Goal: Task Accomplishment & Management: Complete application form

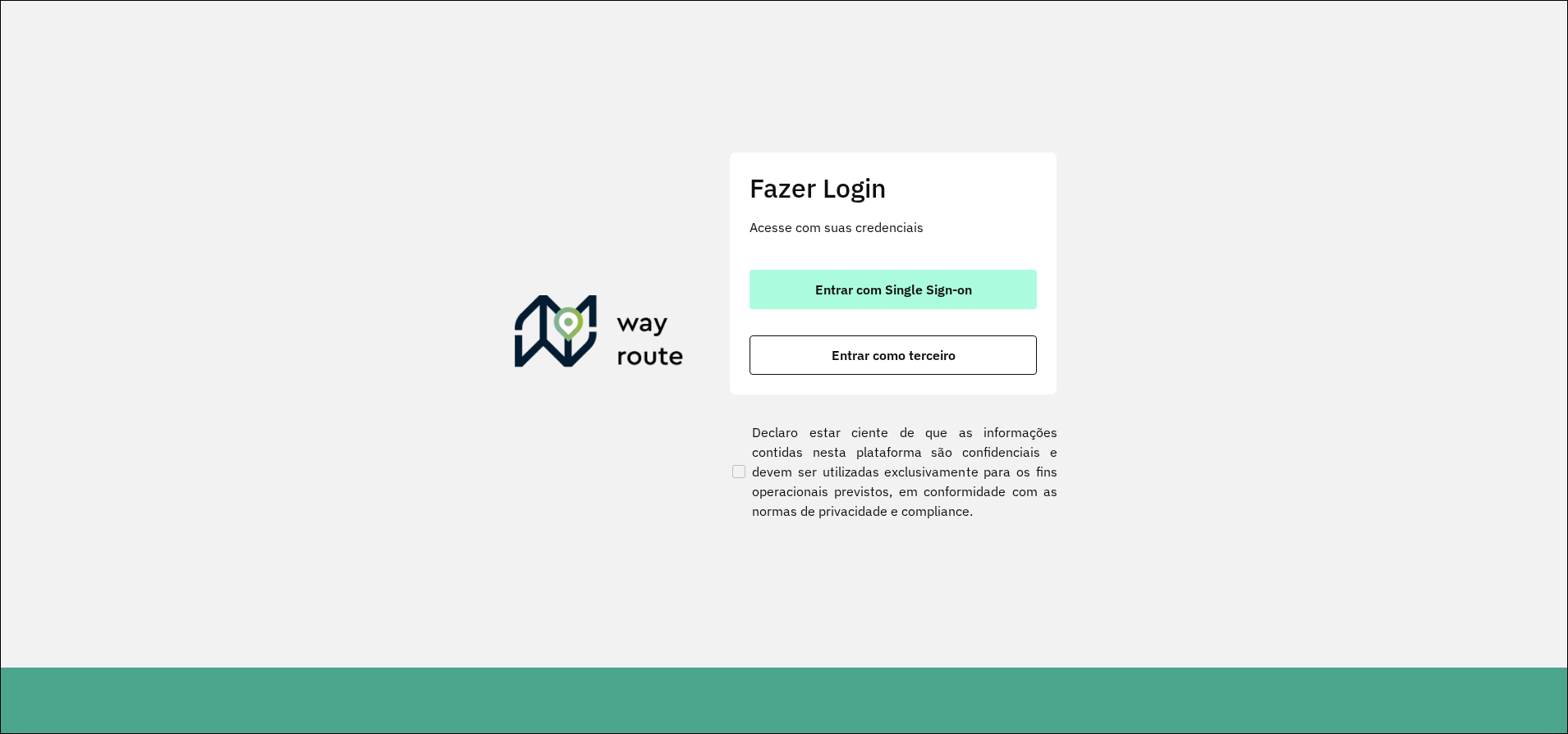
click at [930, 283] on span "Entrar com Single Sign-on" at bounding box center [893, 289] width 157 height 13
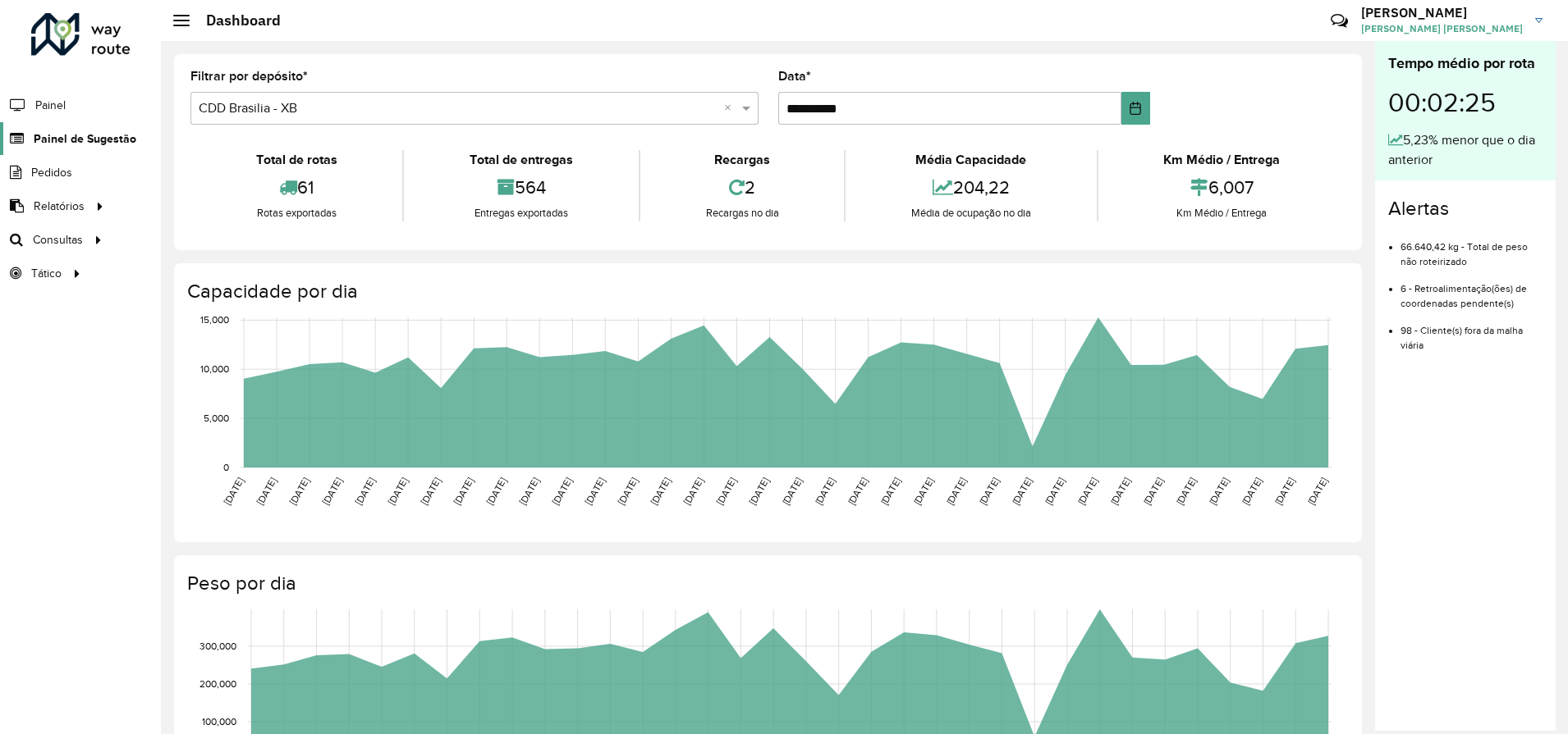
click at [80, 131] on span "Painel de Sugestão" at bounding box center [85, 138] width 102 height 17
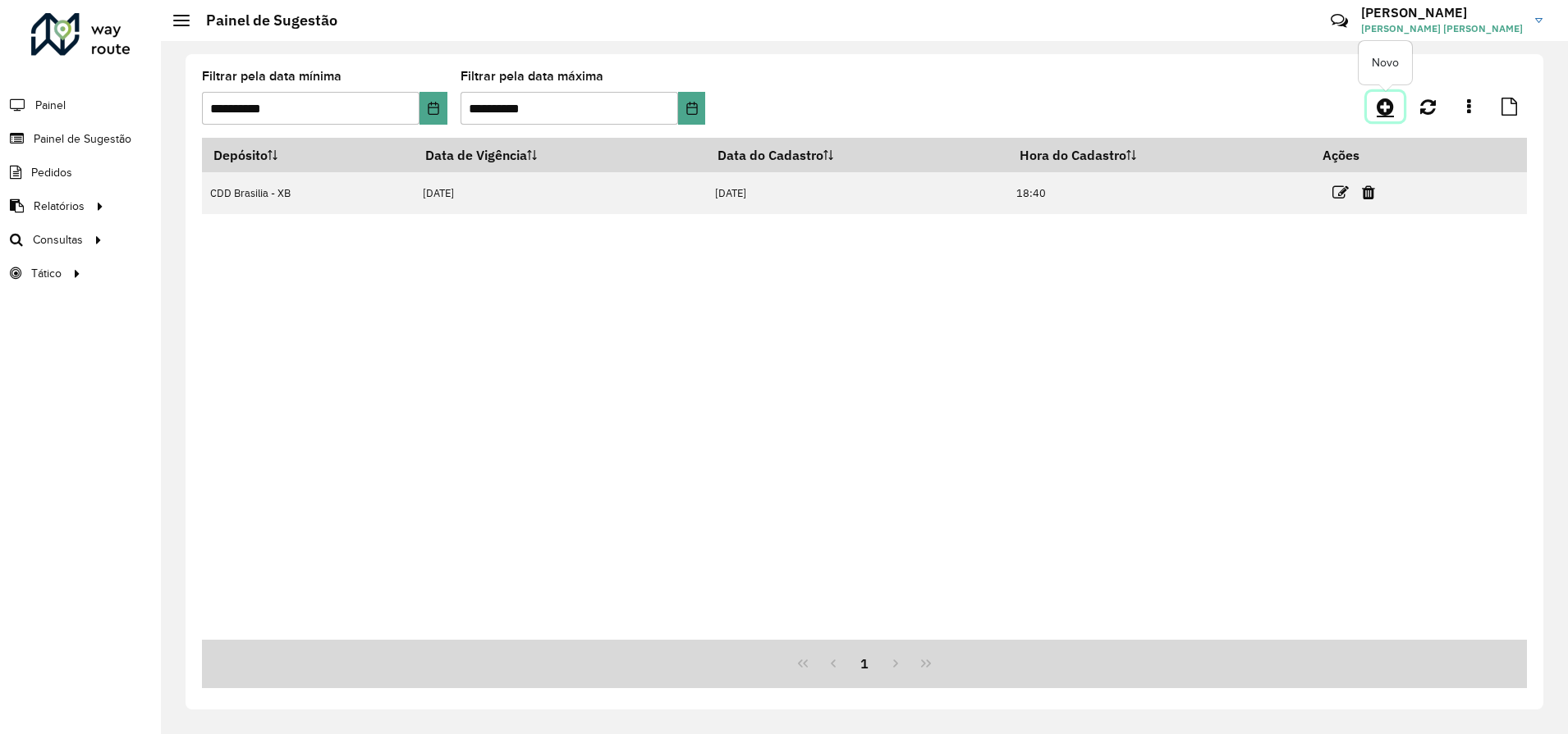
click at [1386, 103] on icon at bounding box center [1385, 106] width 17 height 20
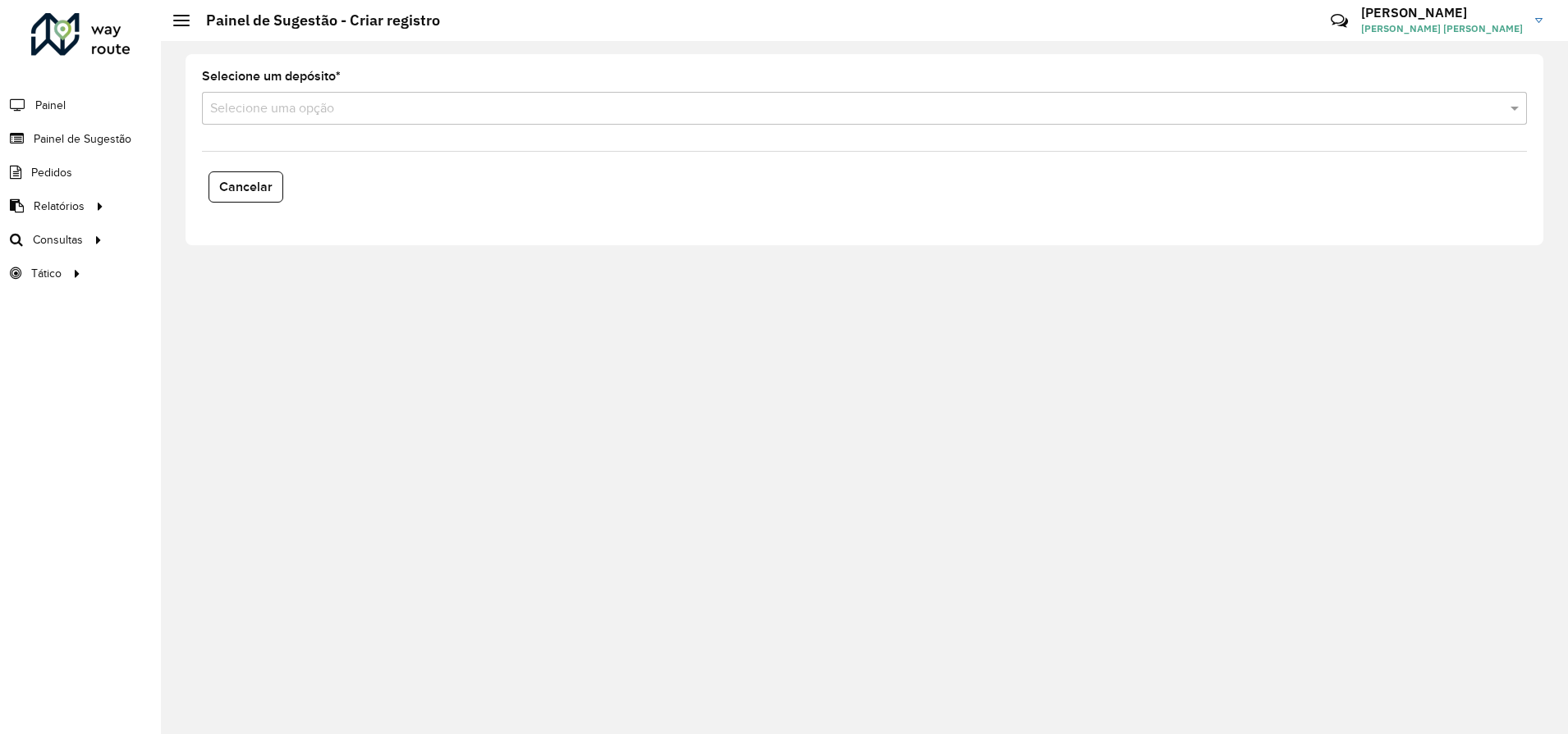
click at [294, 87] on div "Selecione um depósito * Selecione uma opção" at bounding box center [865, 97] width 1325 height 54
click at [294, 112] on input "text" at bounding box center [848, 109] width 1275 height 20
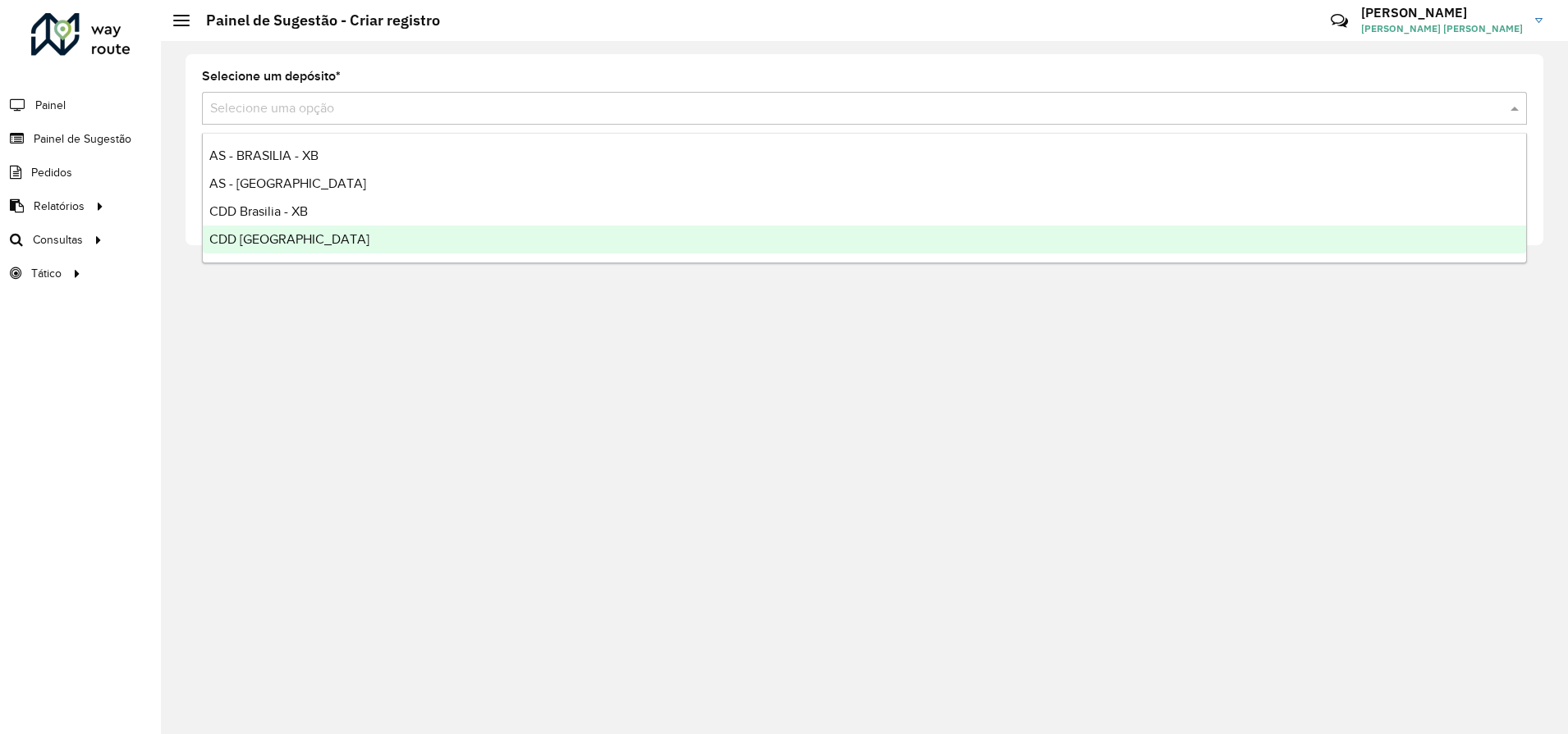
click at [267, 237] on span "CDD Rondonópolis" at bounding box center [289, 239] width 160 height 14
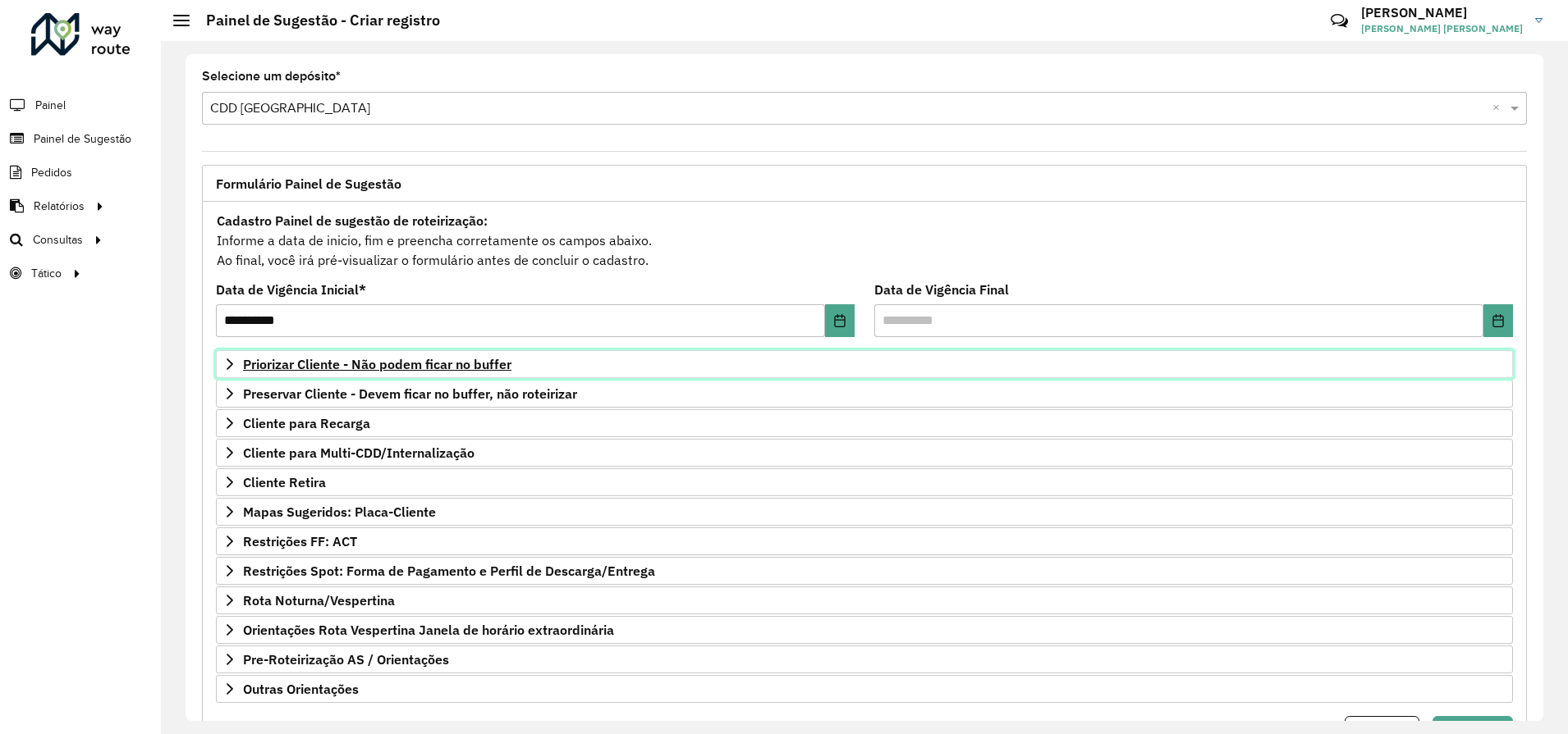
click at [368, 367] on span "Priorizar Cliente - Não podem ficar no buffer" at bounding box center [377, 364] width 269 height 13
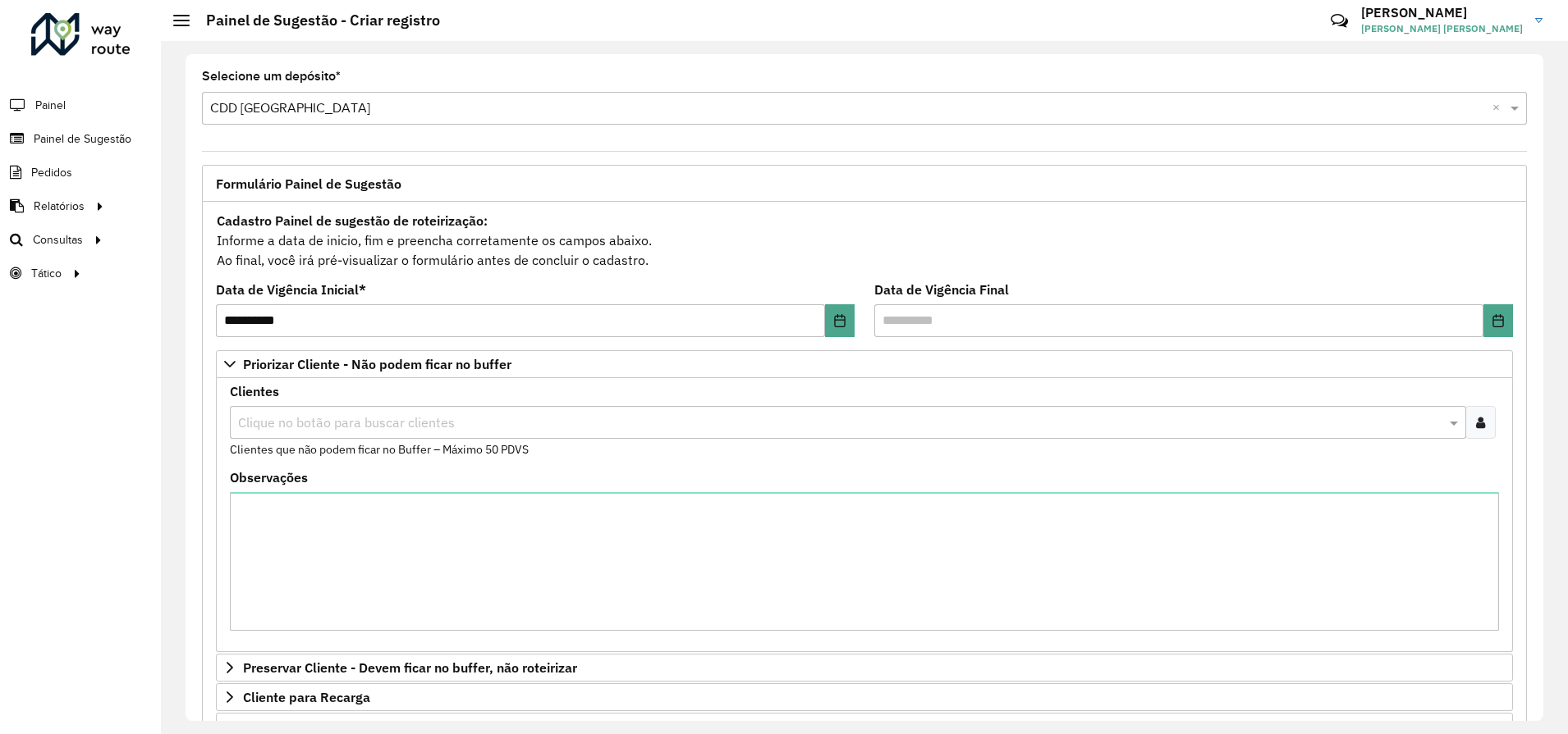
click at [1480, 415] on div at bounding box center [1480, 422] width 31 height 33
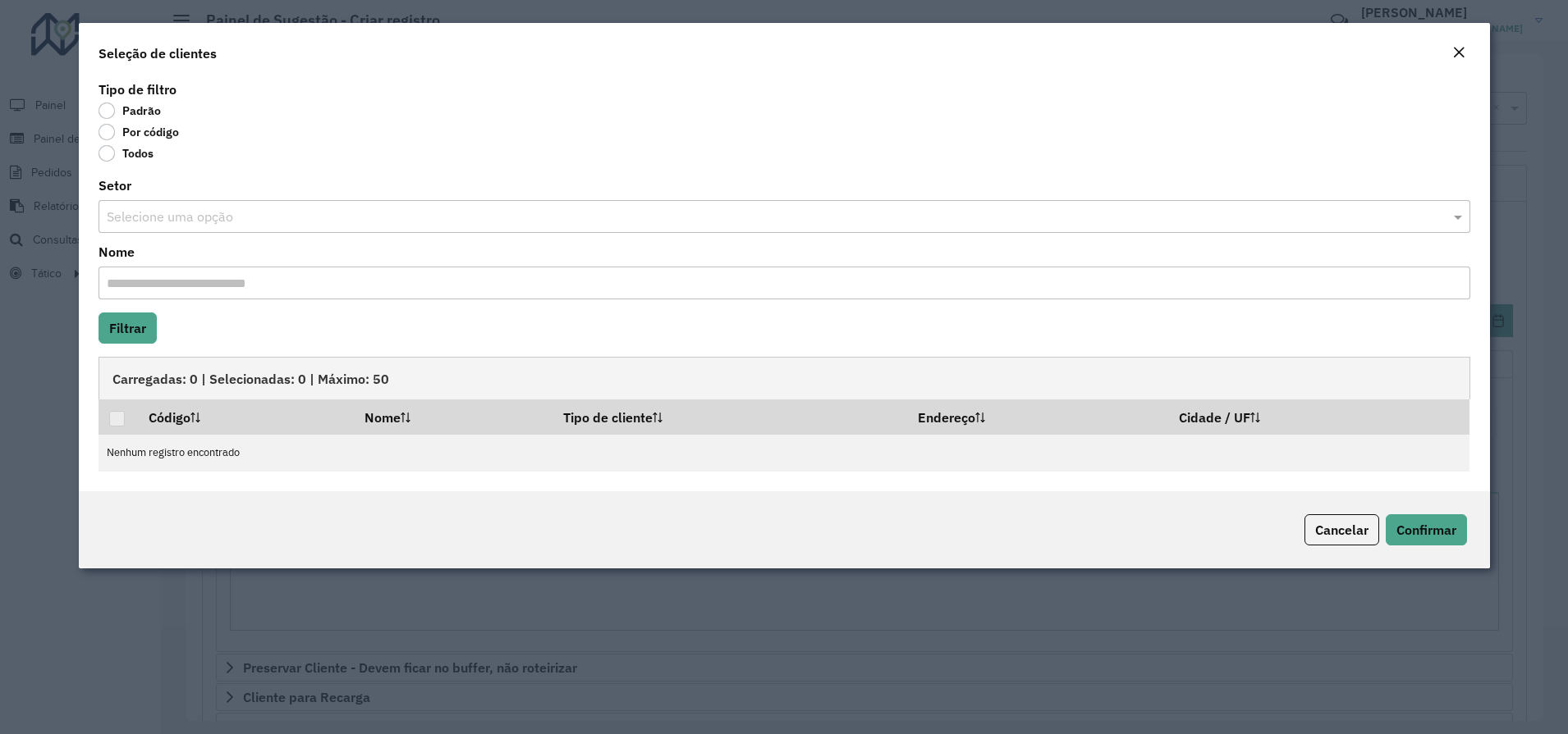
click at [112, 131] on label "Por código" at bounding box center [138, 132] width 81 height 17
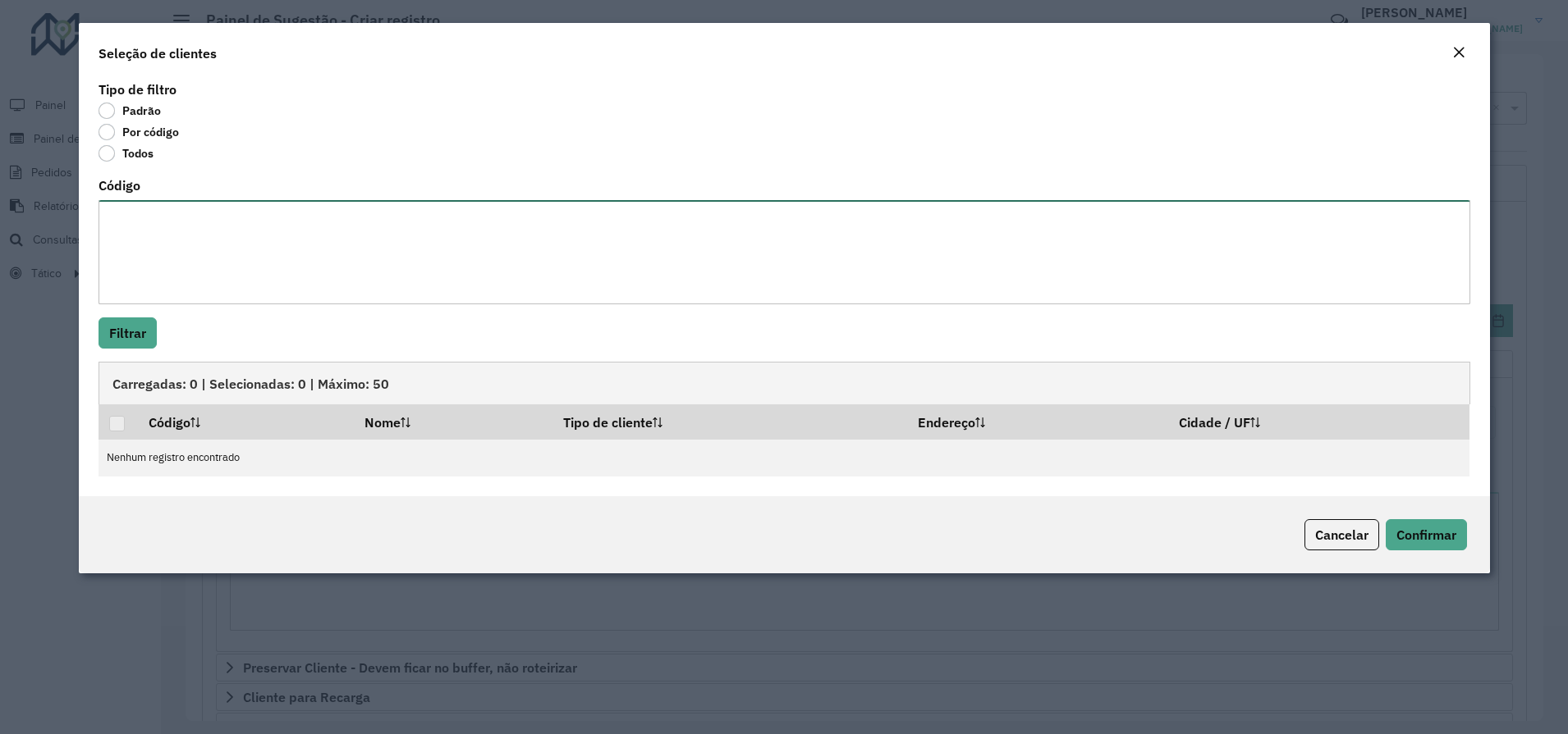
click at [133, 250] on textarea "Código" at bounding box center [784, 252] width 1372 height 104
paste textarea "**** **** **** **** **** **** **** **** **** ***** **** **** **** **** **** ***…"
type textarea "**** **** **** **** **** **** **** **** **** ***** **** **** **** **** **** ***…"
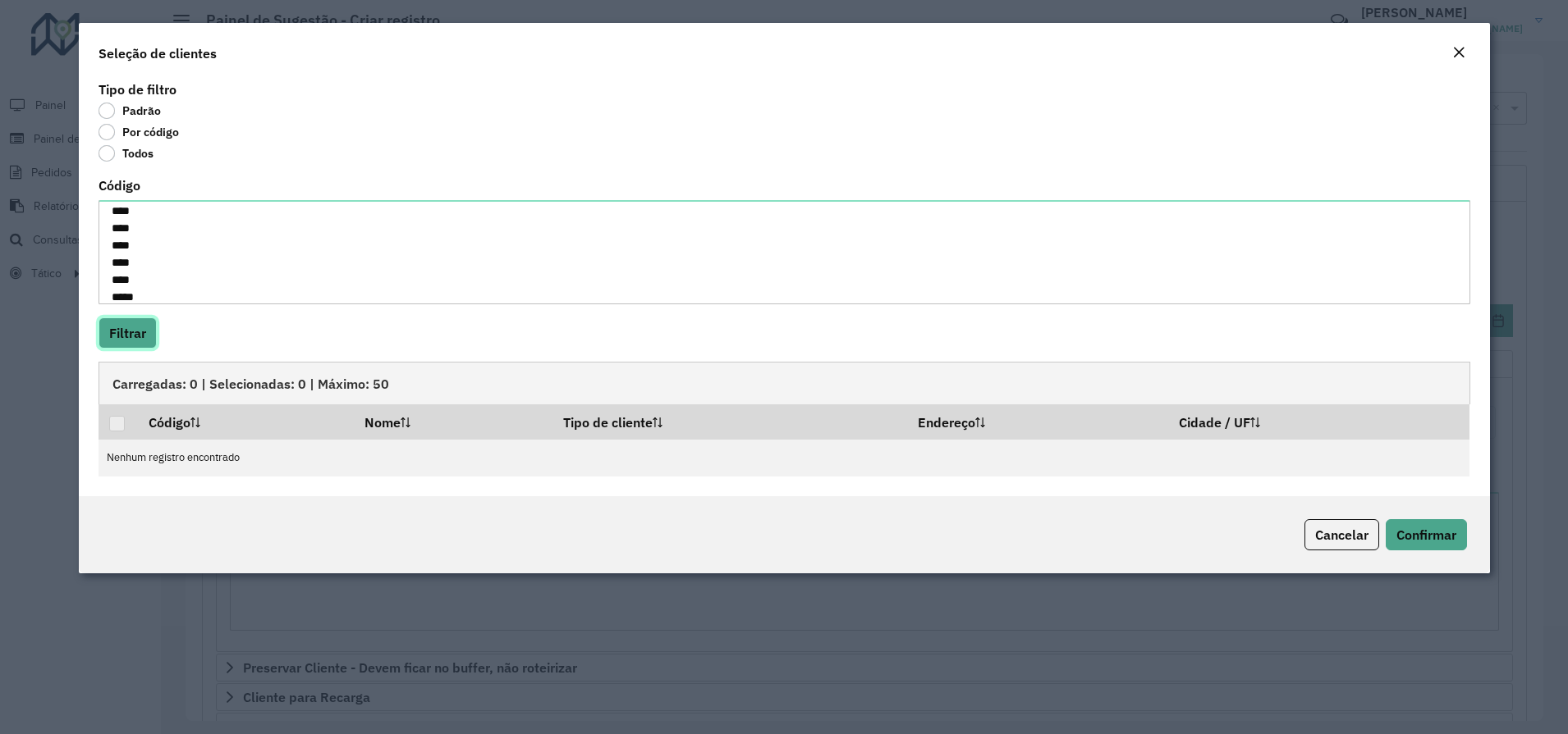
click at [123, 347] on button "Filtrar" at bounding box center [127, 332] width 59 height 31
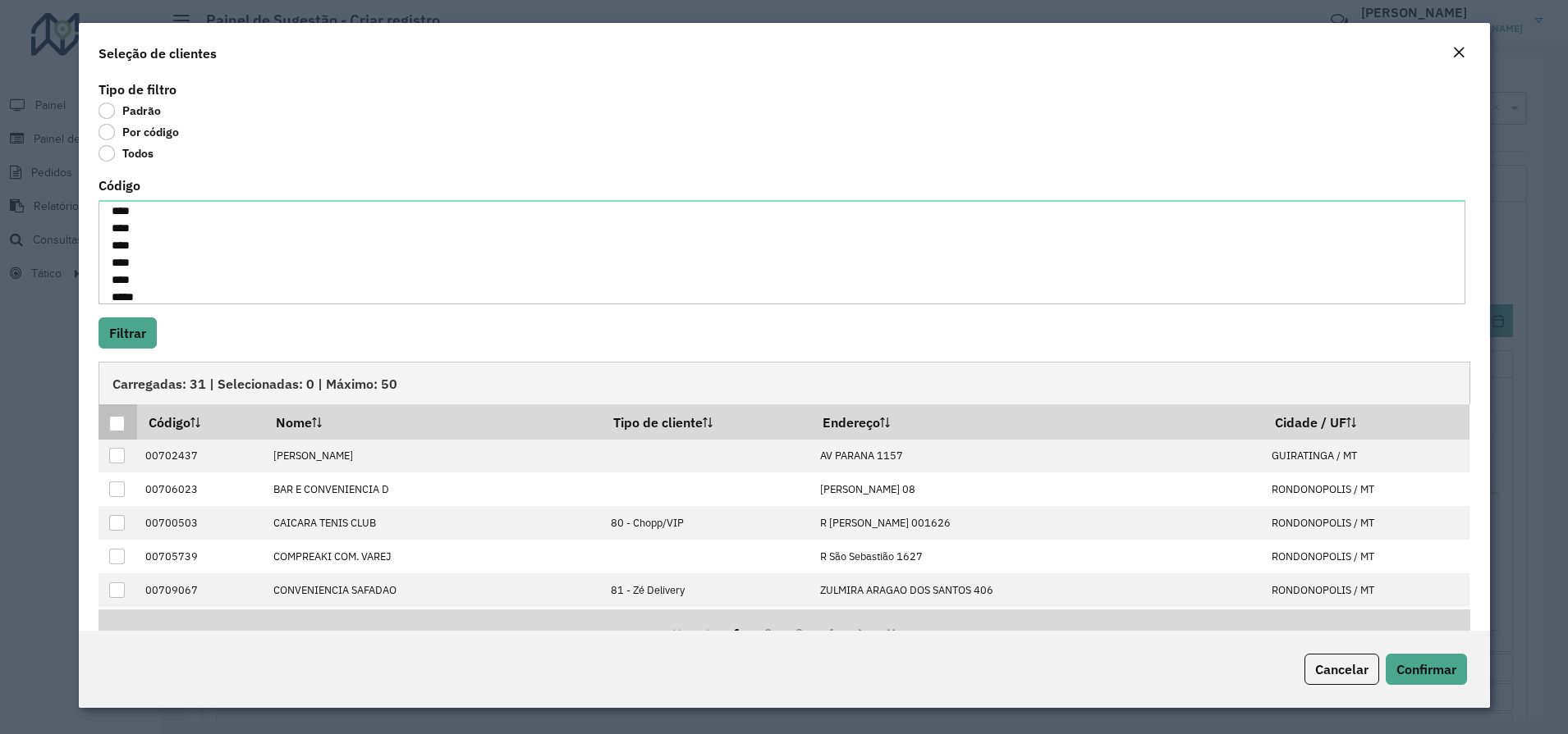
click at [120, 424] on div at bounding box center [117, 424] width 16 height 16
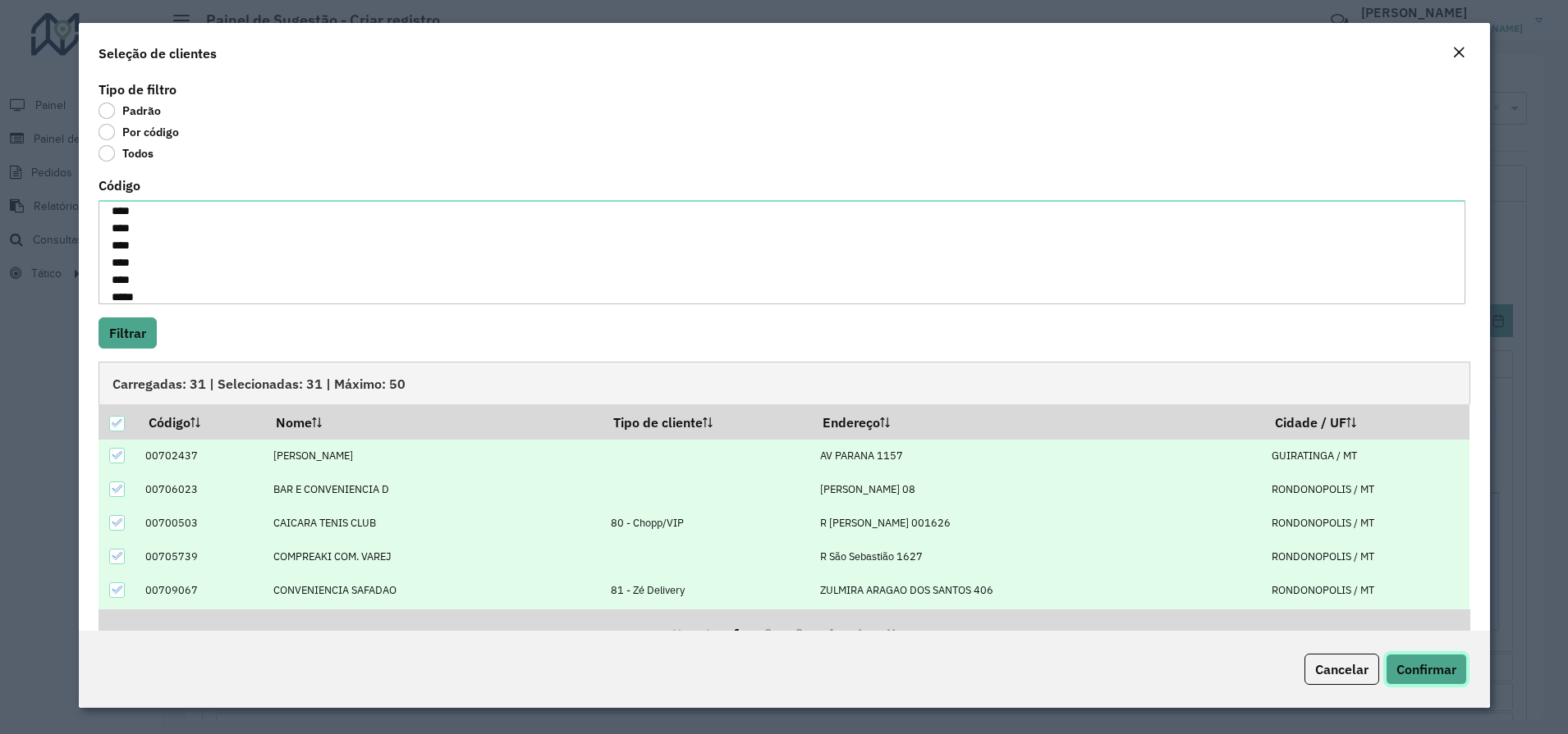
click at [1441, 668] on span "Confirmar" at bounding box center [1426, 669] width 60 height 17
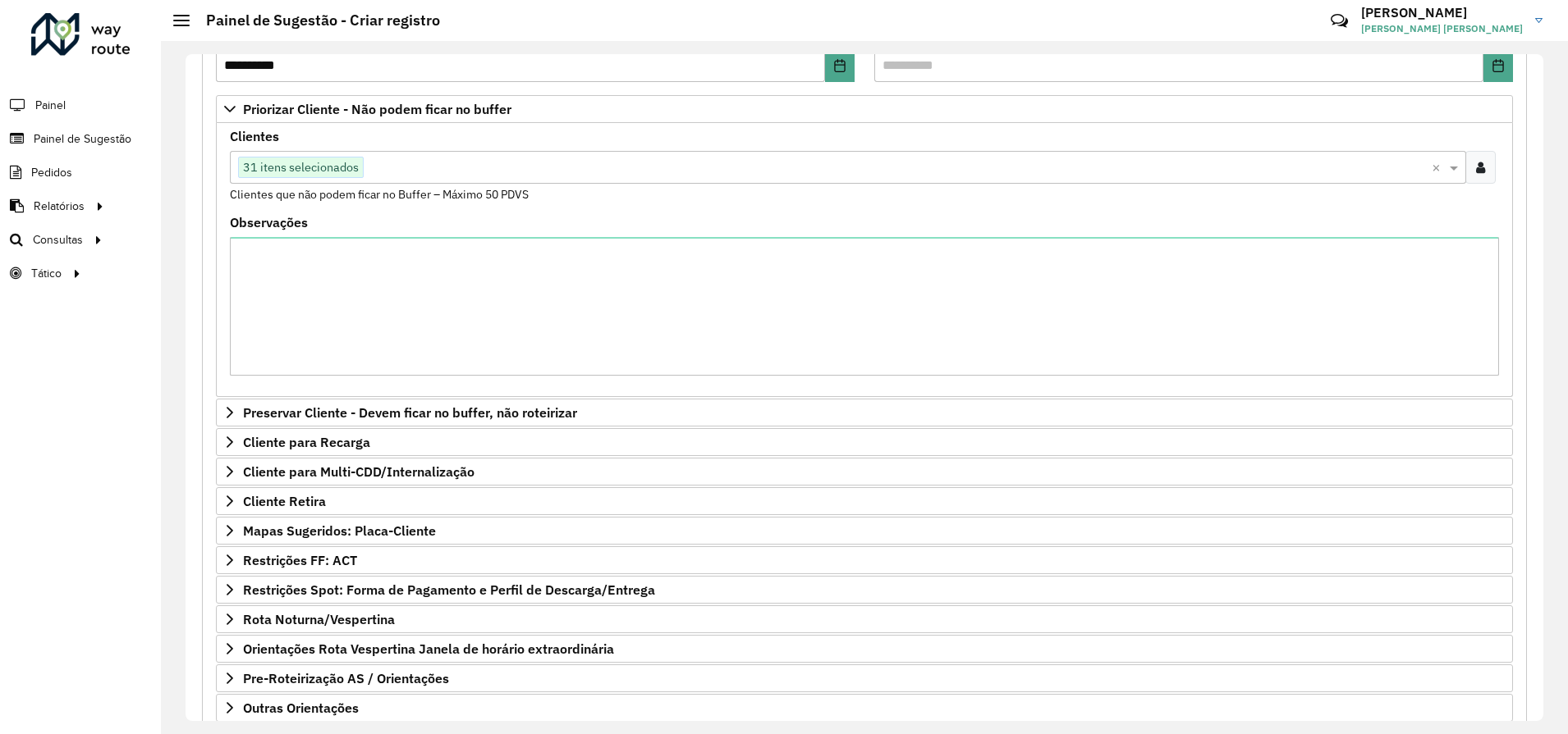
scroll to position [358, 0]
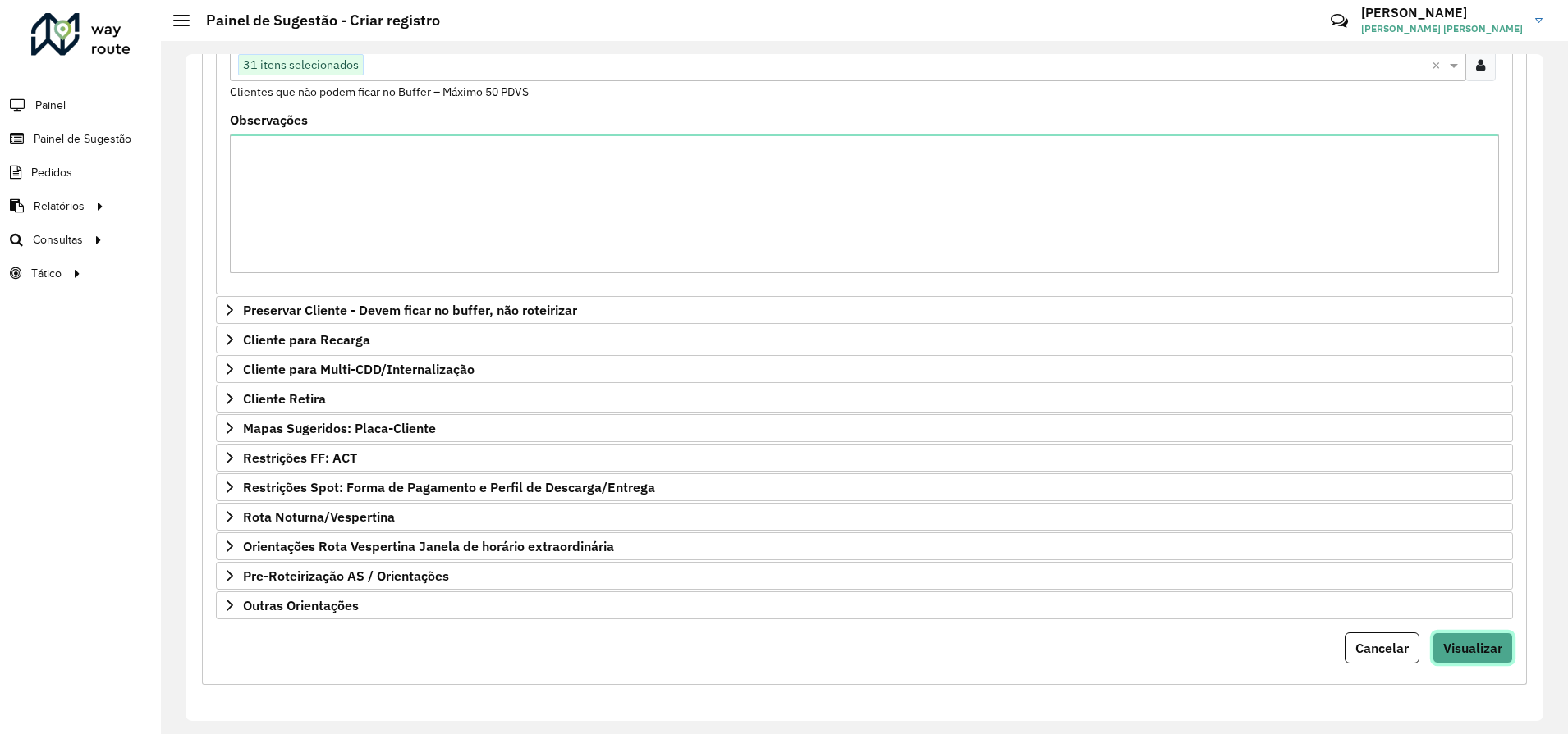
click at [1467, 650] on span "Visualizar" at bounding box center [1471, 648] width 59 height 17
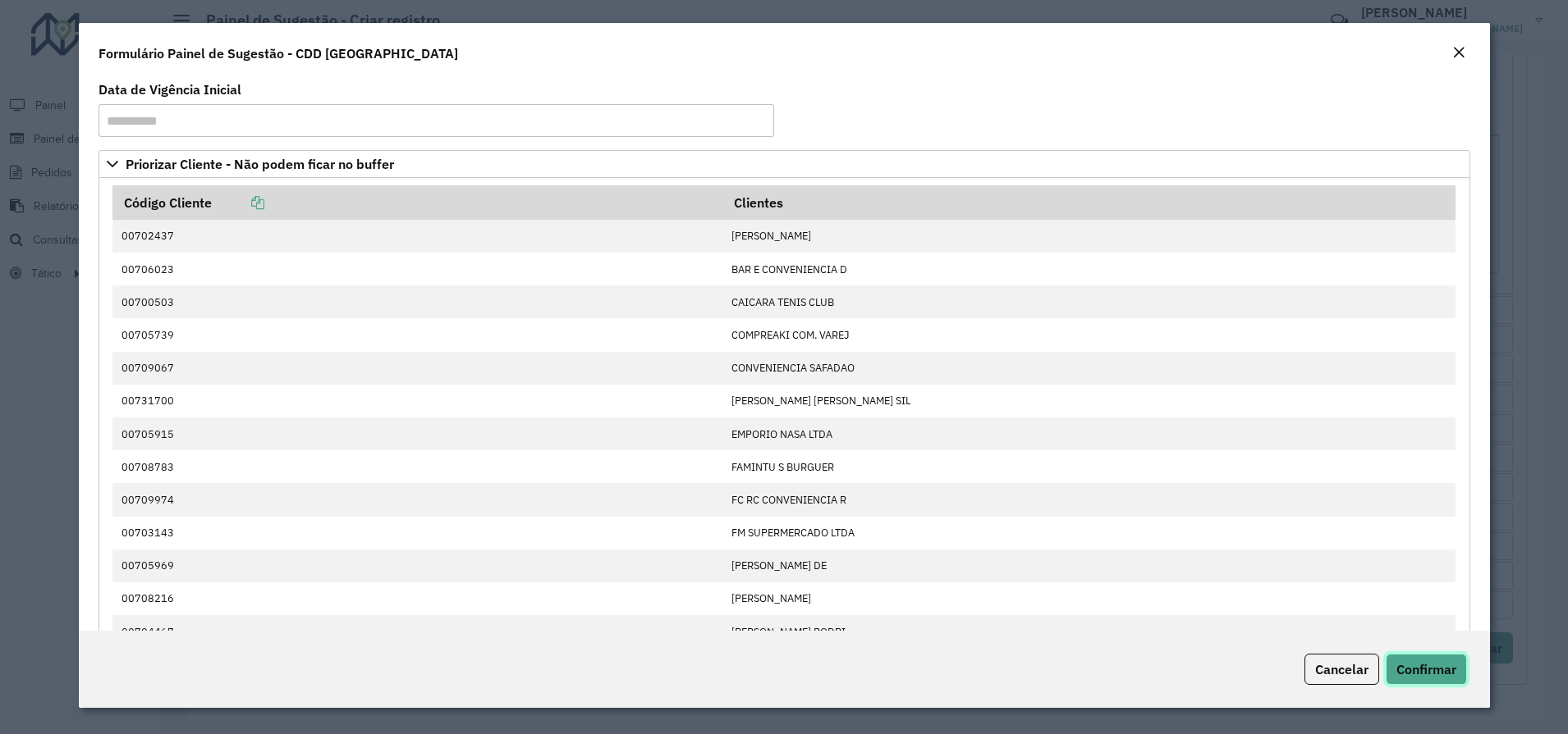
click at [1426, 662] on span "Confirmar" at bounding box center [1426, 669] width 60 height 17
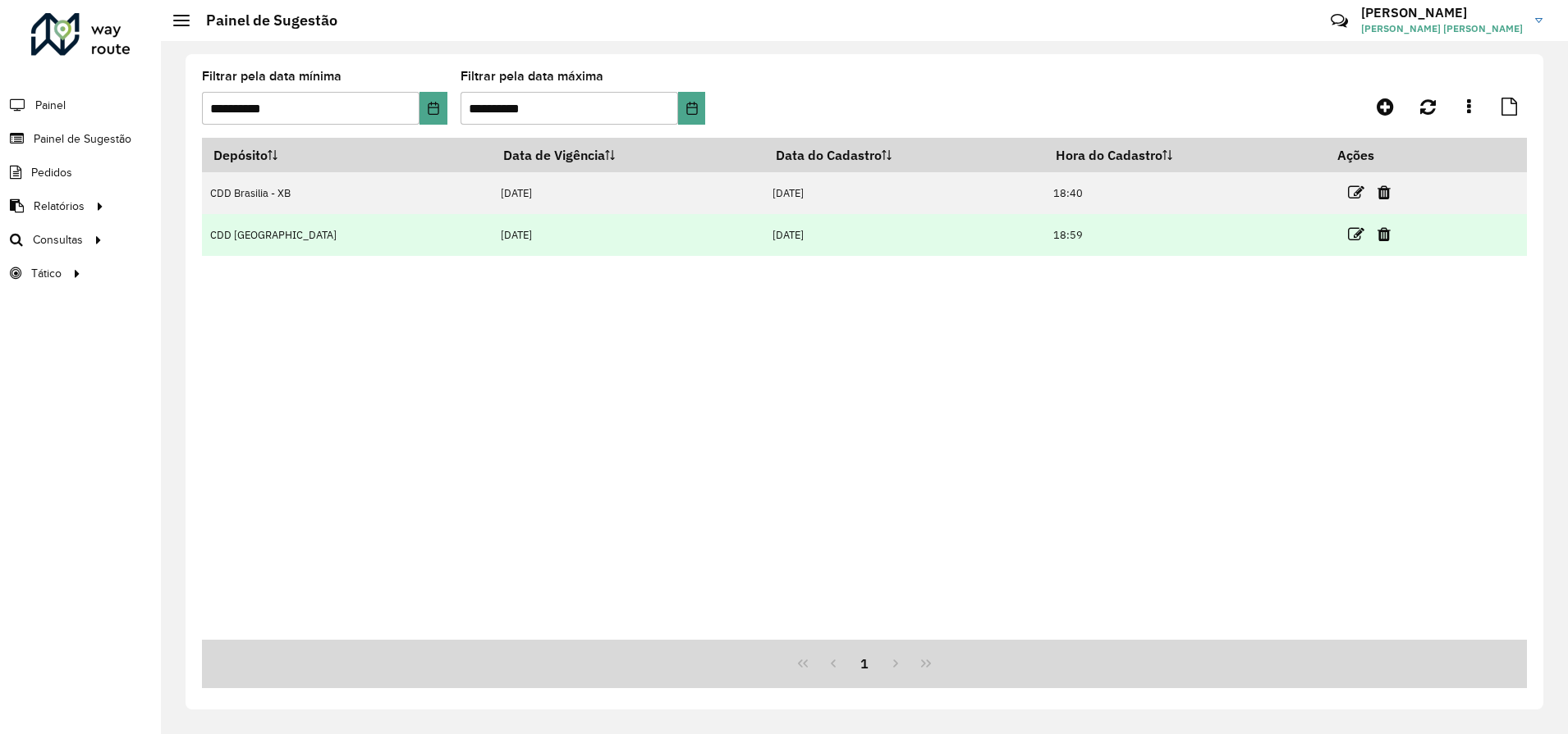
click at [338, 241] on td "CDD Rondonópolis" at bounding box center [347, 235] width 291 height 42
click at [1348, 232] on icon at bounding box center [1356, 235] width 17 height 17
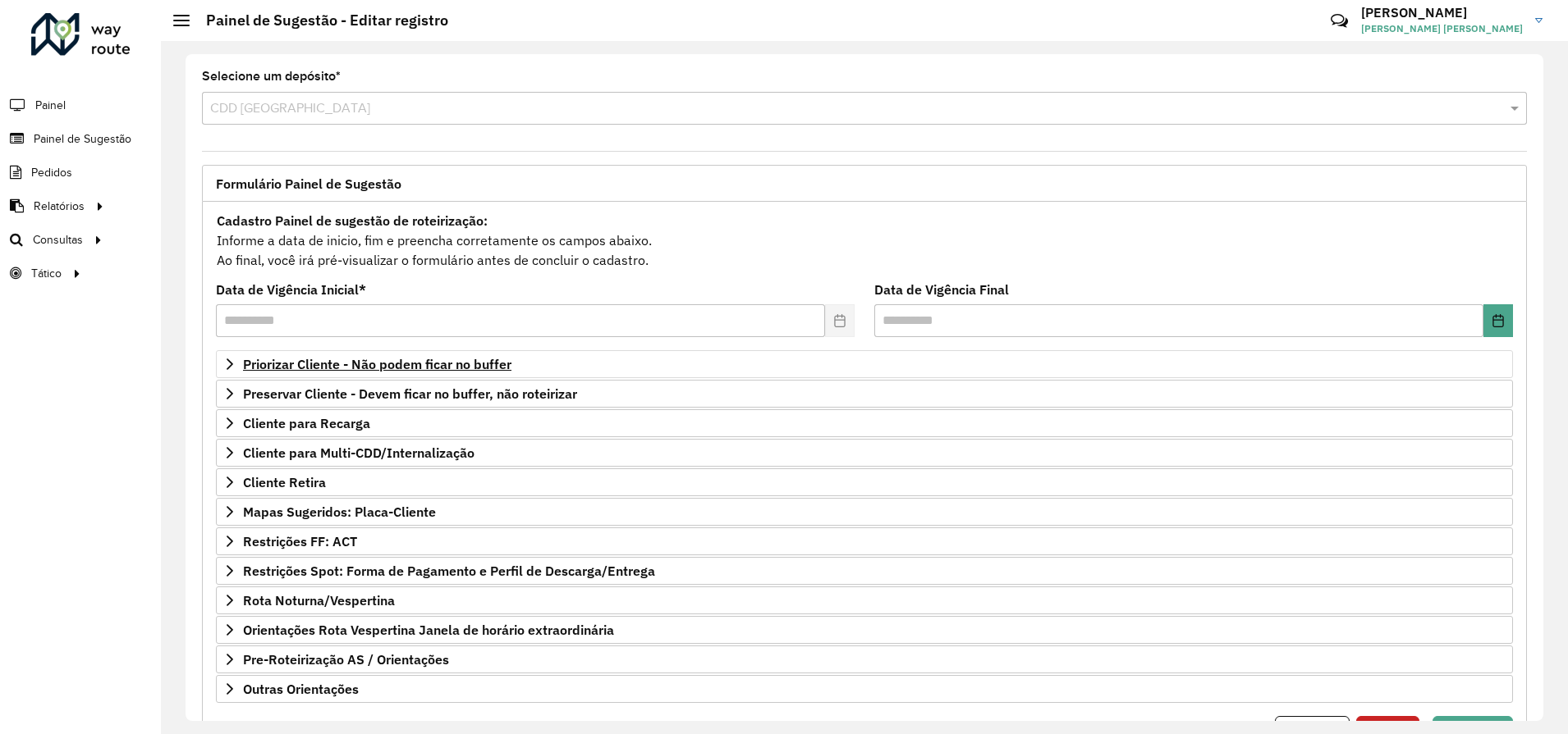
scroll to position [84, 0]
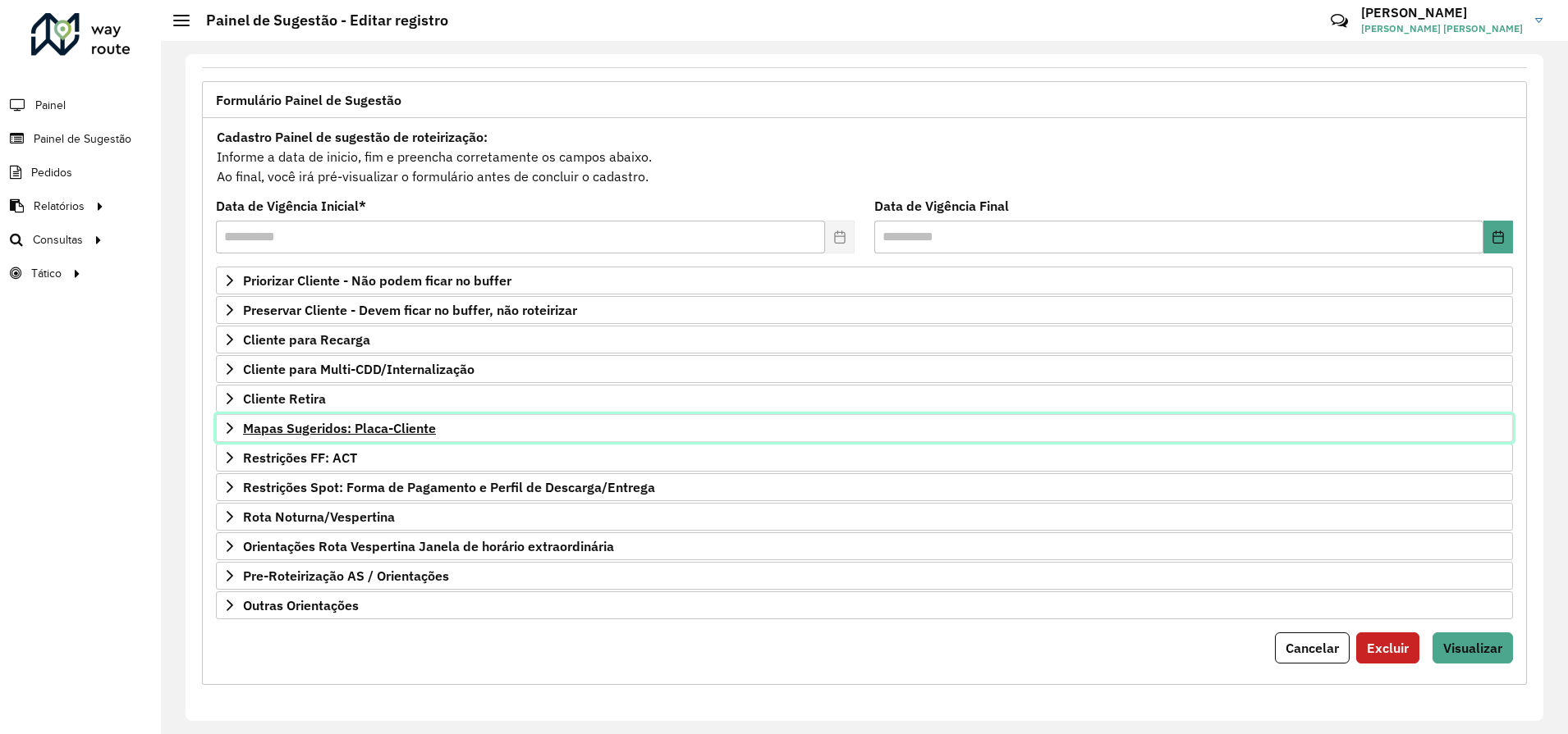
click at [303, 434] on span "Mapas Sugeridos: Placa-Cliente" at bounding box center [339, 428] width 193 height 13
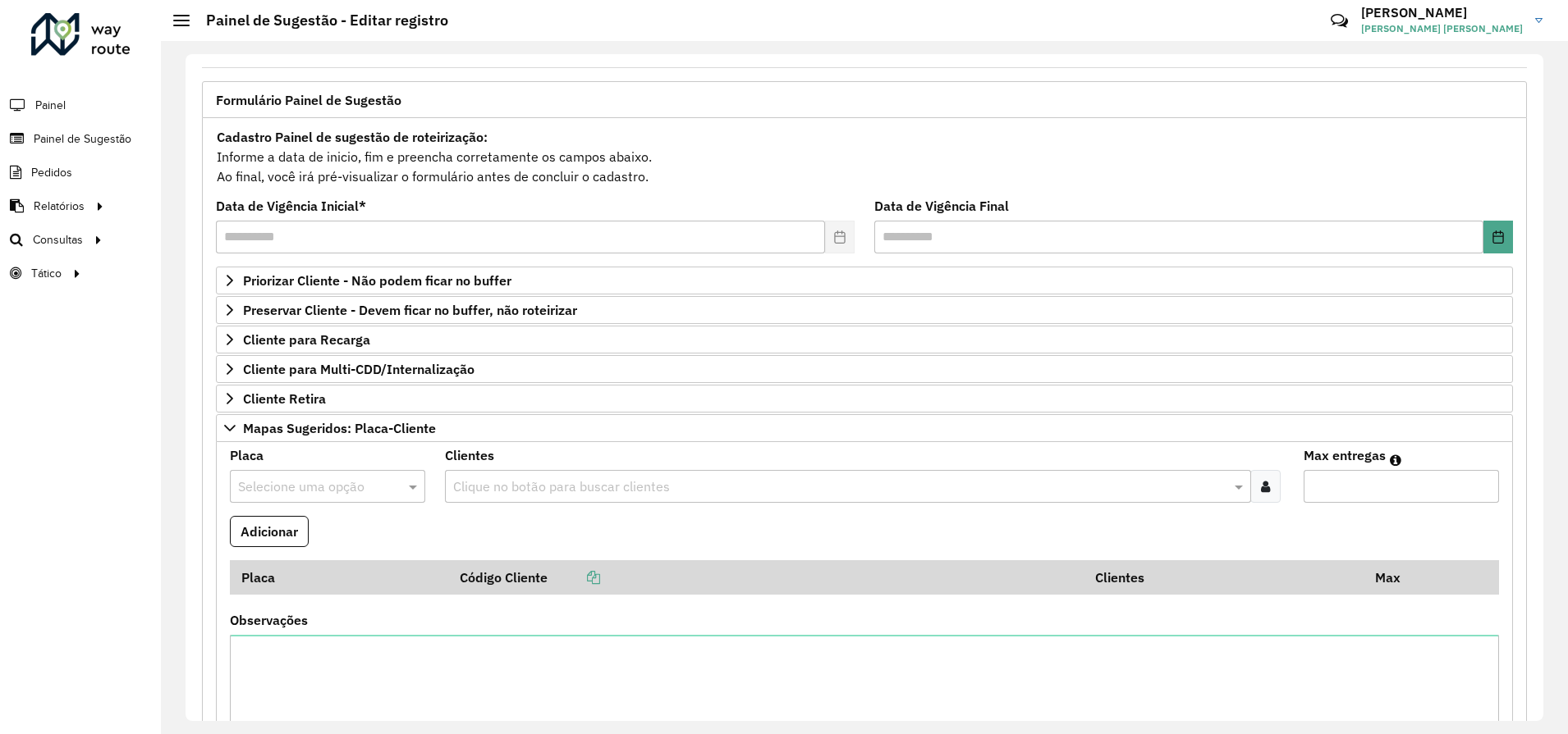
click at [326, 482] on input "text" at bounding box center [310, 487] width 146 height 20
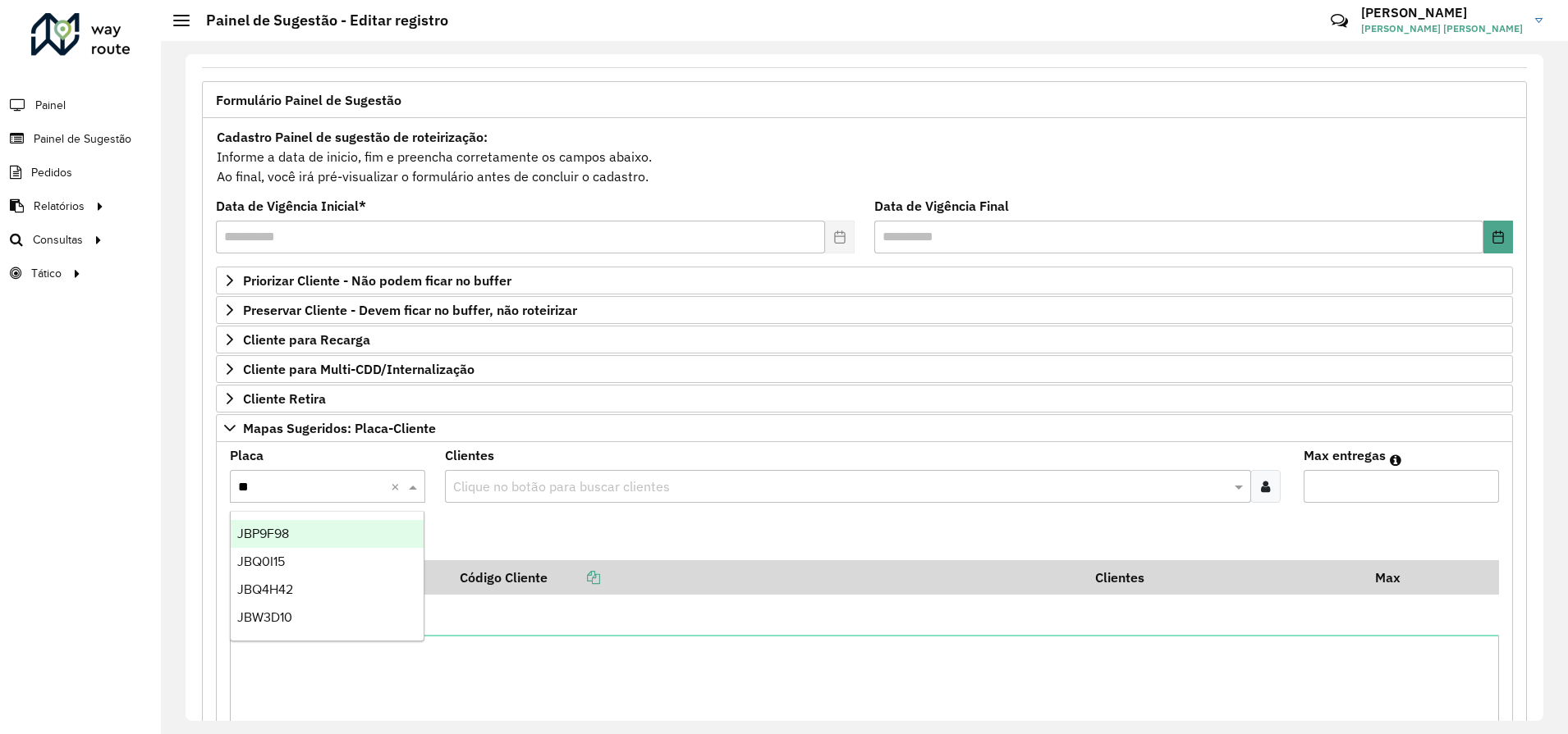
type input "***"
click at [276, 563] on span "JBQ4H42" at bounding box center [265, 562] width 56 height 14
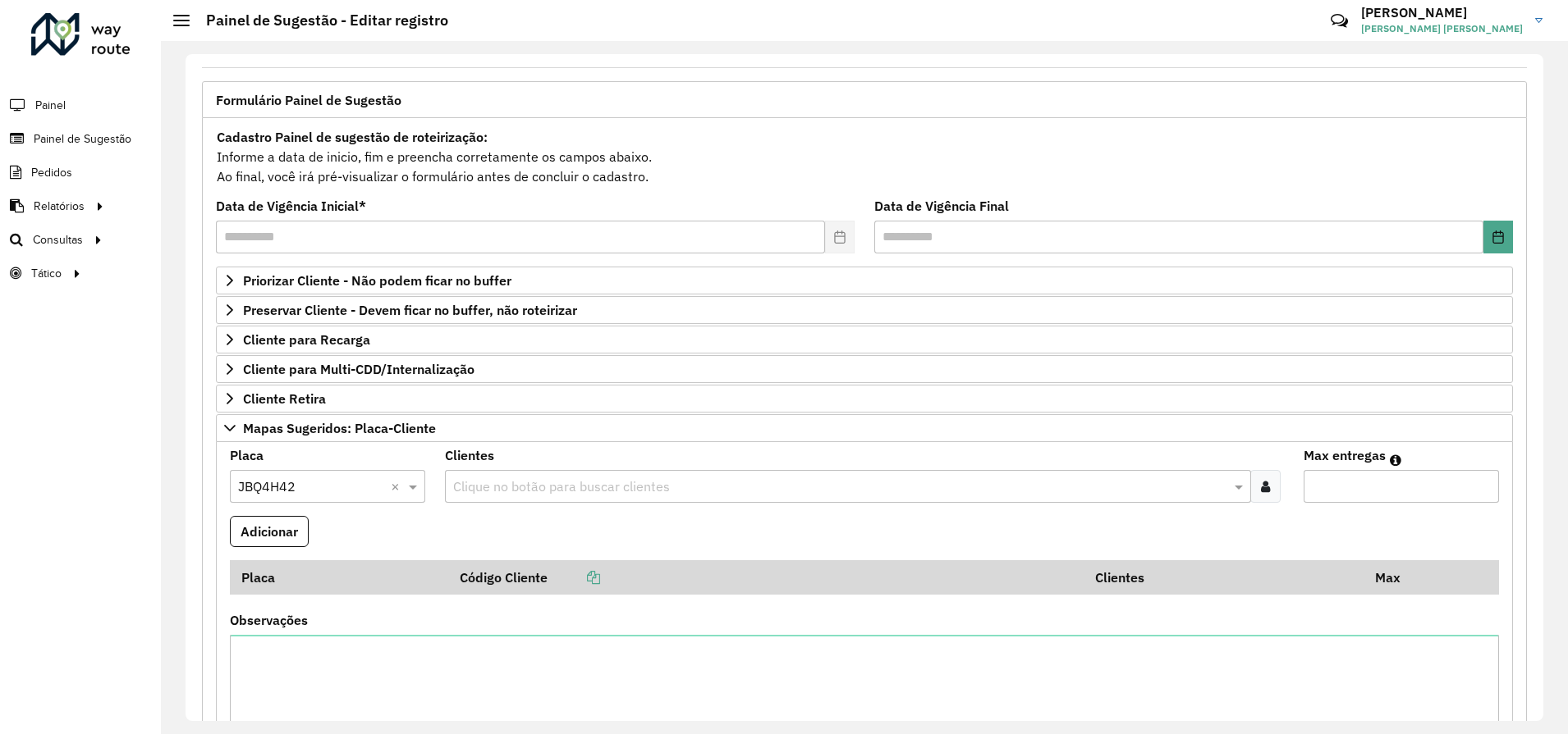
click at [955, 489] on input "text" at bounding box center [840, 487] width 782 height 20
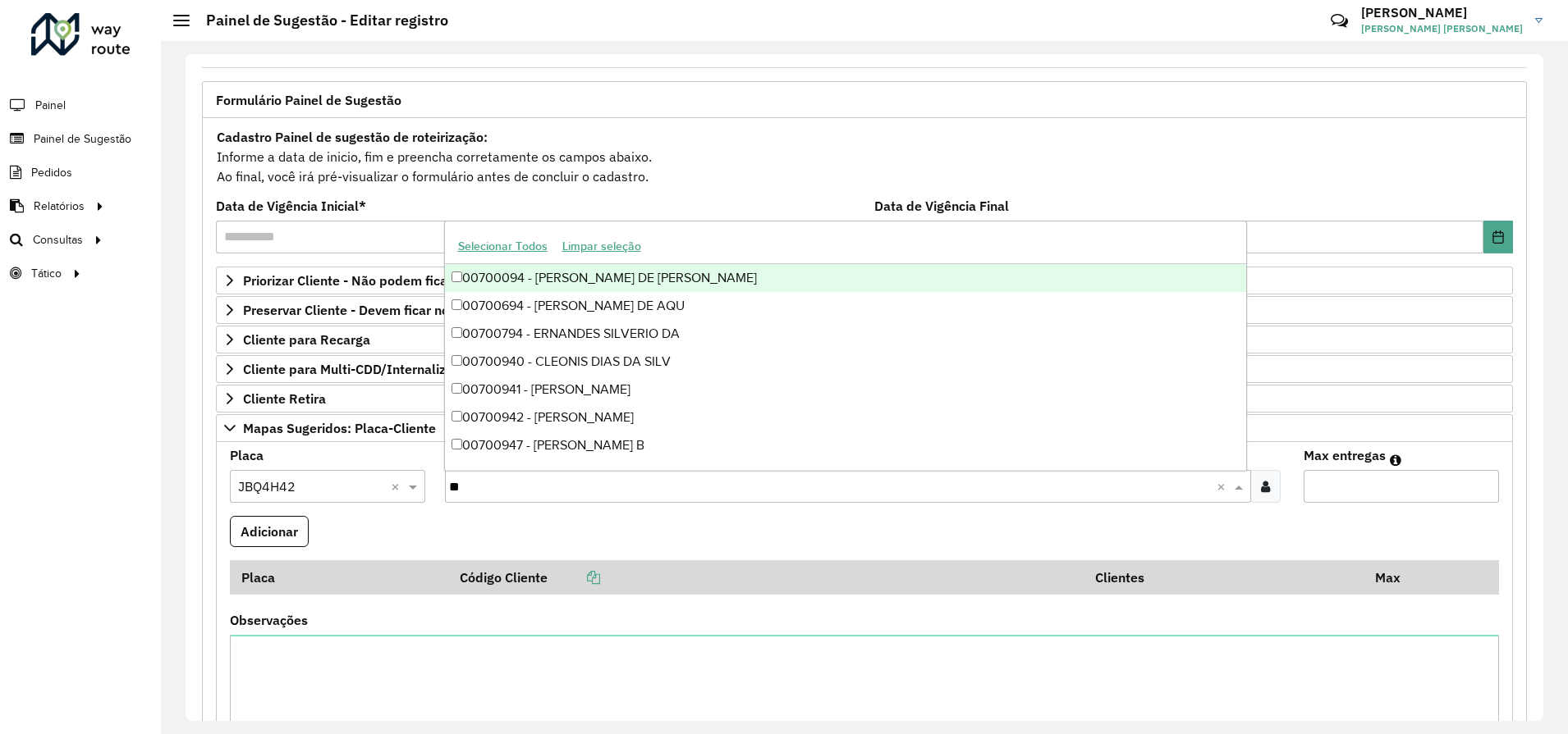
type input "***"
click at [1396, 534] on formly-field "Adicionar" at bounding box center [864, 538] width 1288 height 45
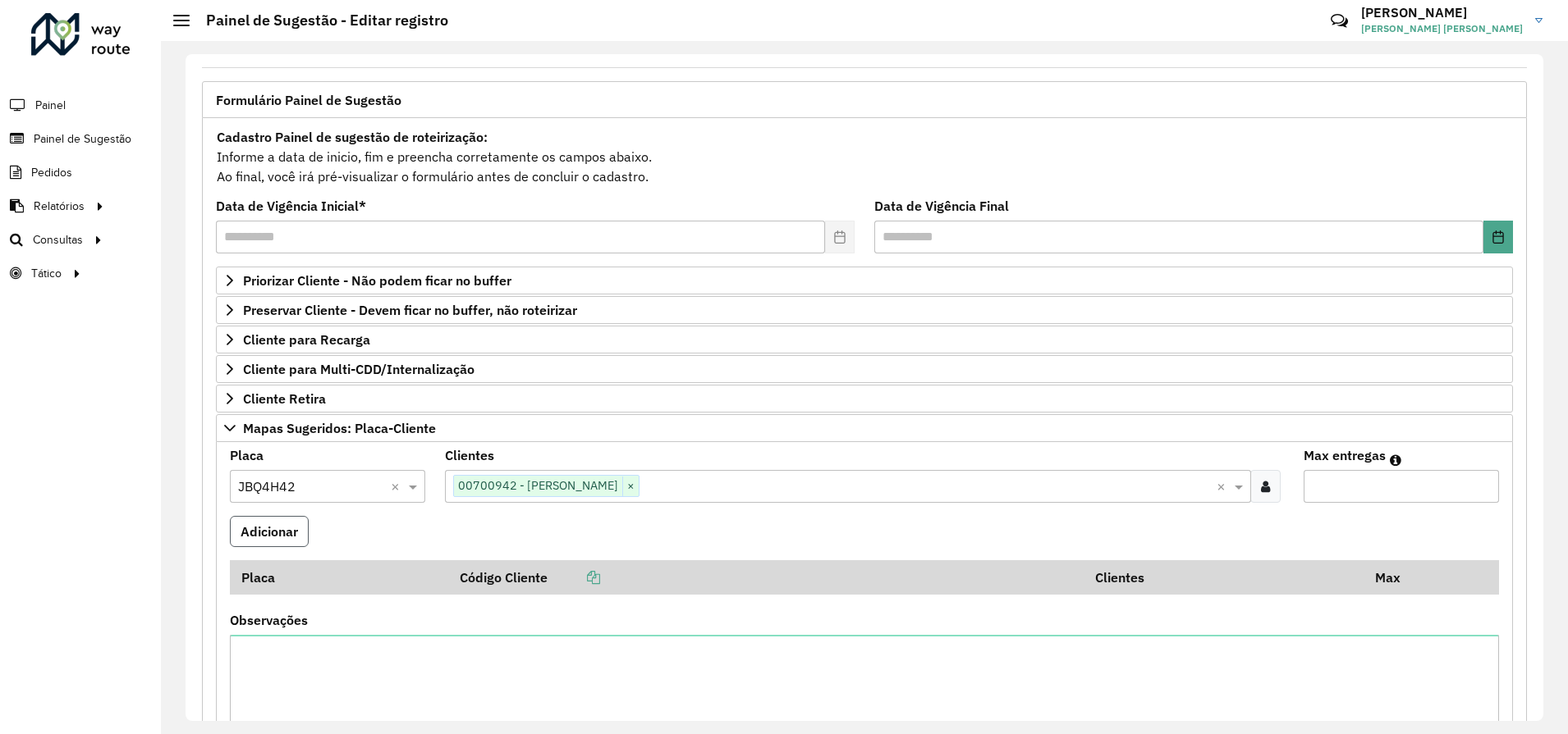
click at [253, 537] on button "Adicionar" at bounding box center [269, 531] width 79 height 31
click at [1390, 491] on input "Max entregas" at bounding box center [1401, 486] width 195 height 33
type input "*"
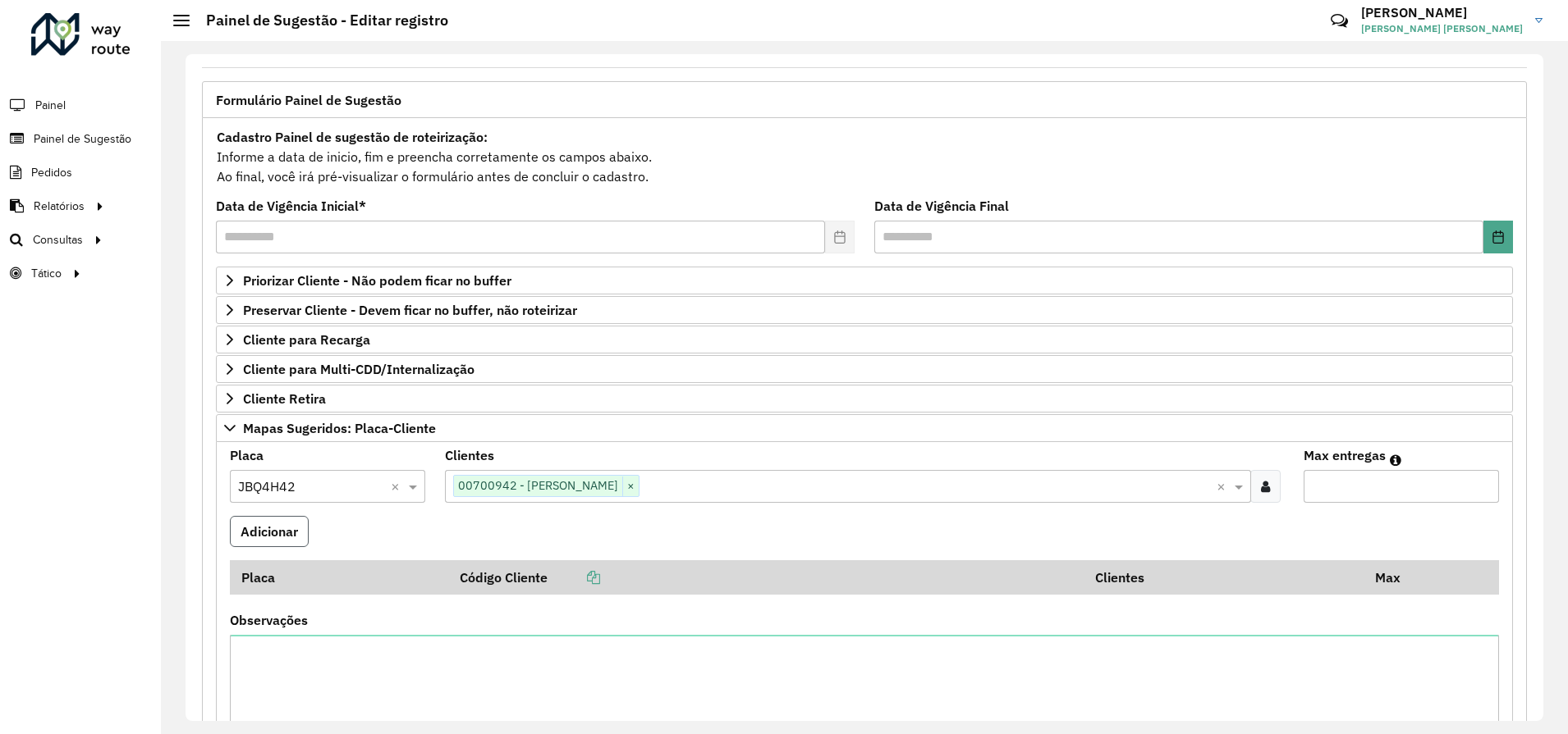
click at [289, 528] on button "Adicionar" at bounding box center [269, 531] width 79 height 31
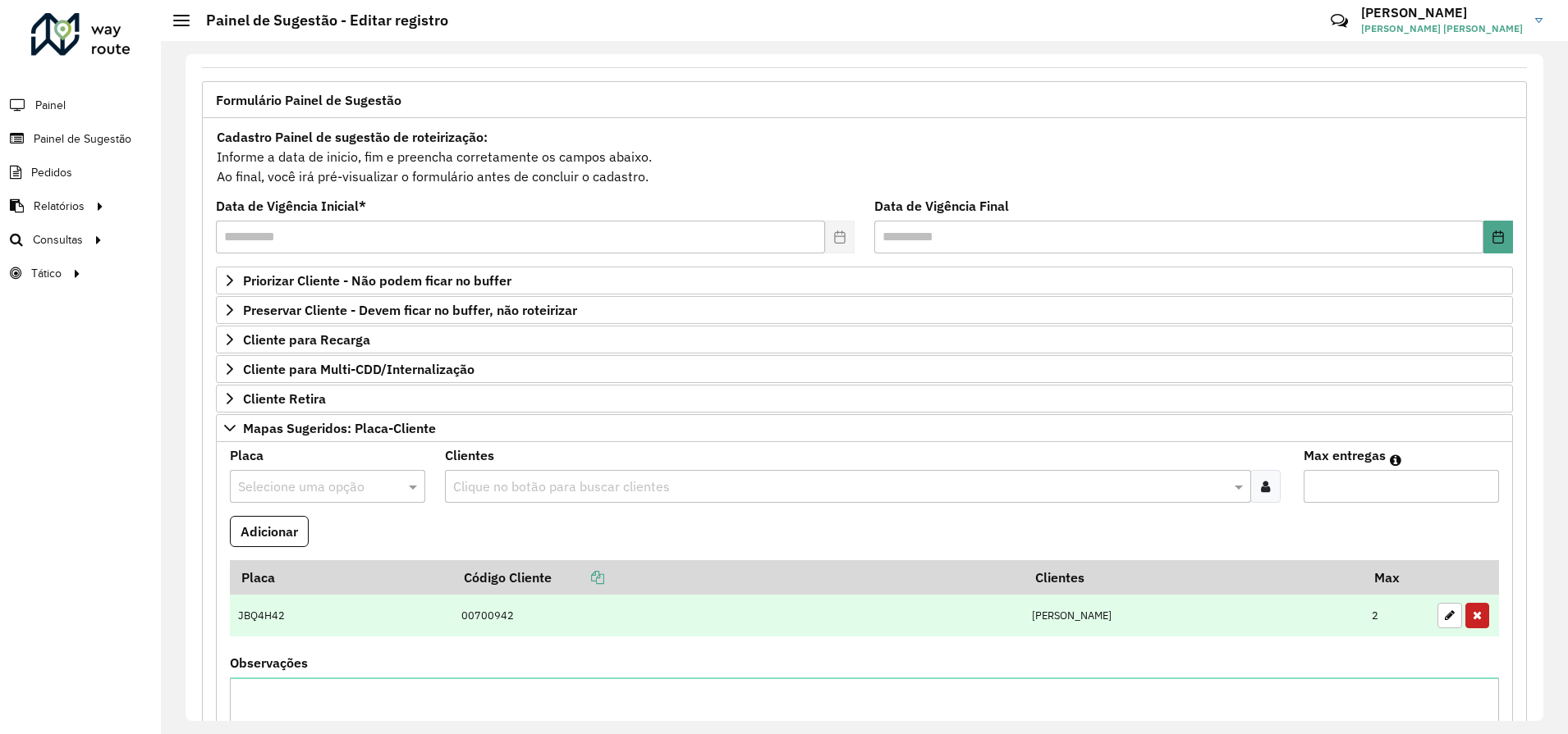
scroll to position [479, 0]
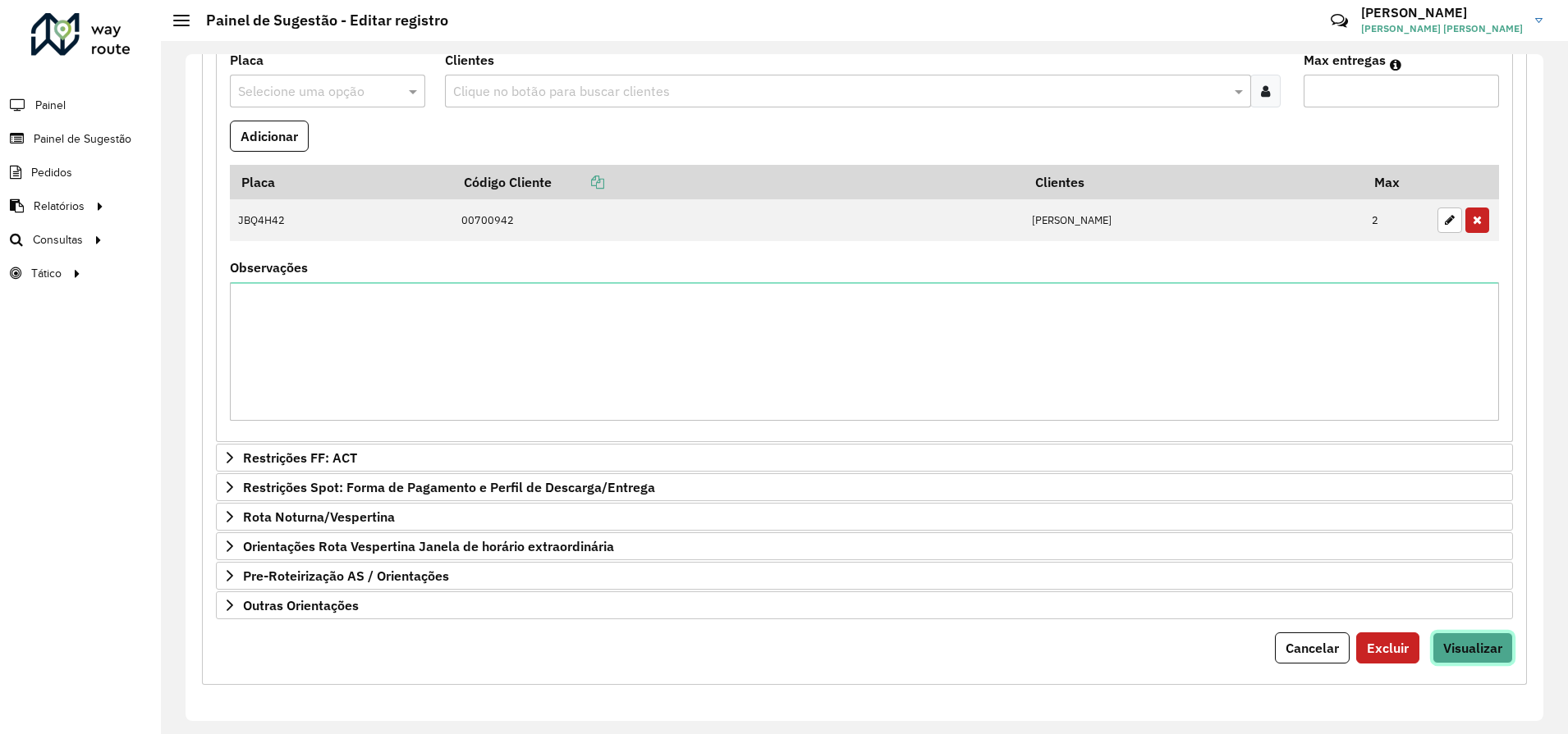
click at [1450, 641] on span "Visualizar" at bounding box center [1471, 648] width 59 height 17
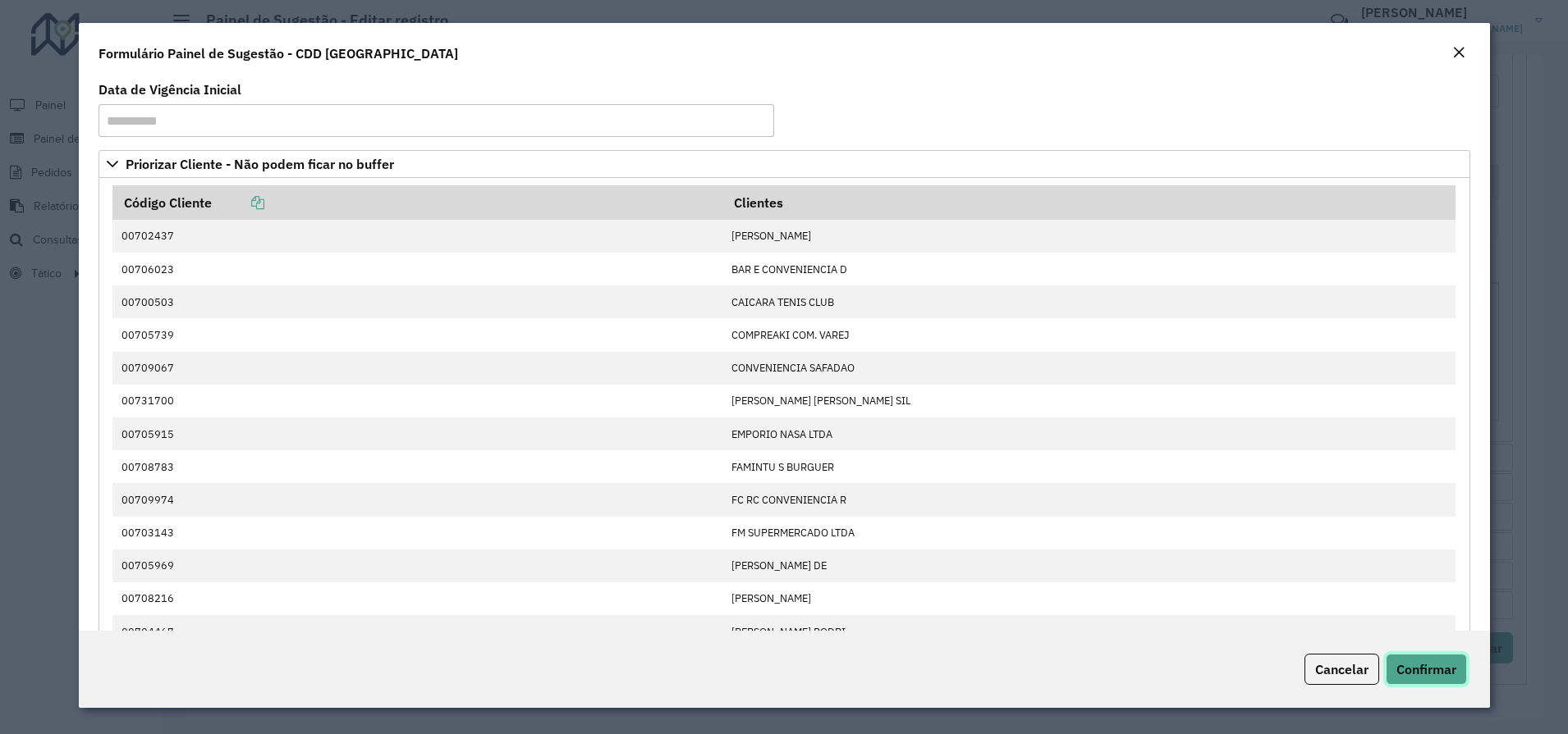
click at [1432, 667] on span "Confirmar" at bounding box center [1426, 669] width 60 height 17
